Goal: Communication & Community: Ask a question

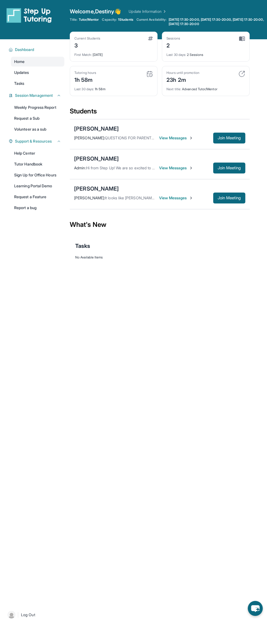
click at [181, 165] on span "View Messages" at bounding box center [176, 167] width 34 height 5
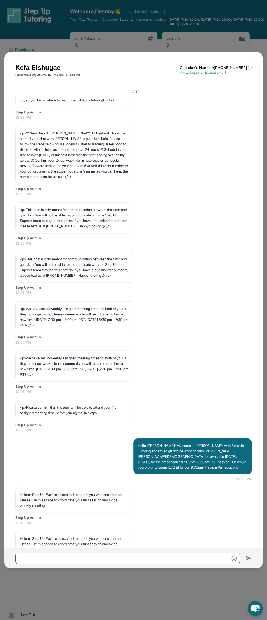
scroll to position [92, 0]
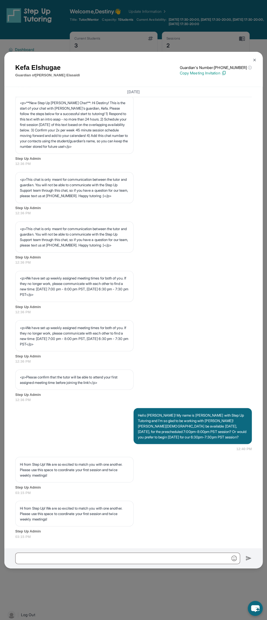
click at [255, 59] on img at bounding box center [254, 60] width 4 height 4
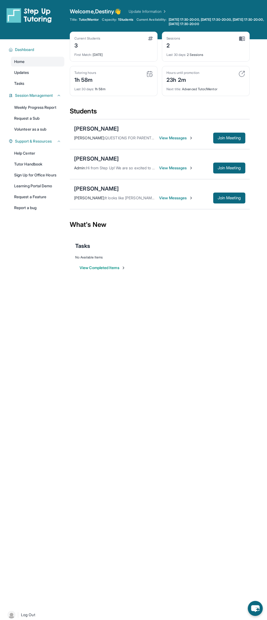
click at [248, 605] on icon "chat-button" at bounding box center [255, 608] width 15 height 15
click at [265, 604] on div "Open sidebar Welcome, Destiny 👋 Update Information Title: Tutor/Mentor Capacity…" at bounding box center [133, 310] width 267 height 620
click at [147, 363] on div "Open sidebar Welcome, Destiny 👋 Update Information Title: Tutor/Mentor Capacity…" at bounding box center [133, 310] width 267 height 620
click at [261, 606] on div "chat-button" at bounding box center [255, 608] width 16 height 16
